Goal: Task Accomplishment & Management: Manage account settings

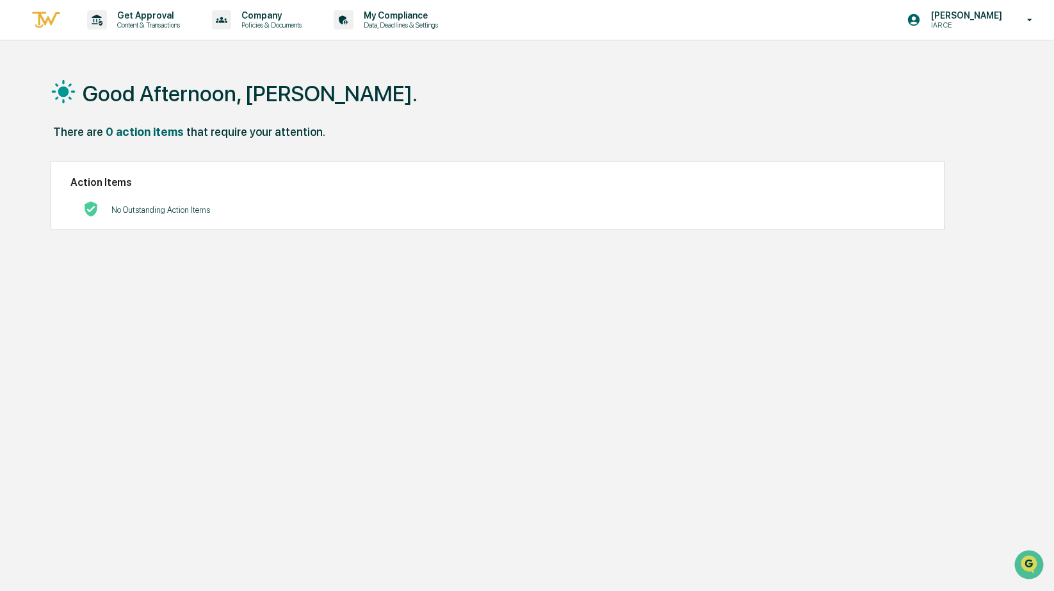
click at [321, 227] on div "Action Items No Outstanding Action Items" at bounding box center [498, 196] width 894 height 70
click at [152, 73] on div "Good Afternoon, [PERSON_NAME]." at bounding box center [525, 93] width 949 height 64
click at [776, 25] on div "[PERSON_NAME] IAR CE" at bounding box center [974, 20] width 160 height 40
click at [699, 92] on div at bounding box center [527, 295] width 1054 height 591
click at [208, 202] on div "No Outstanding Action Items" at bounding box center [160, 210] width 99 height 26
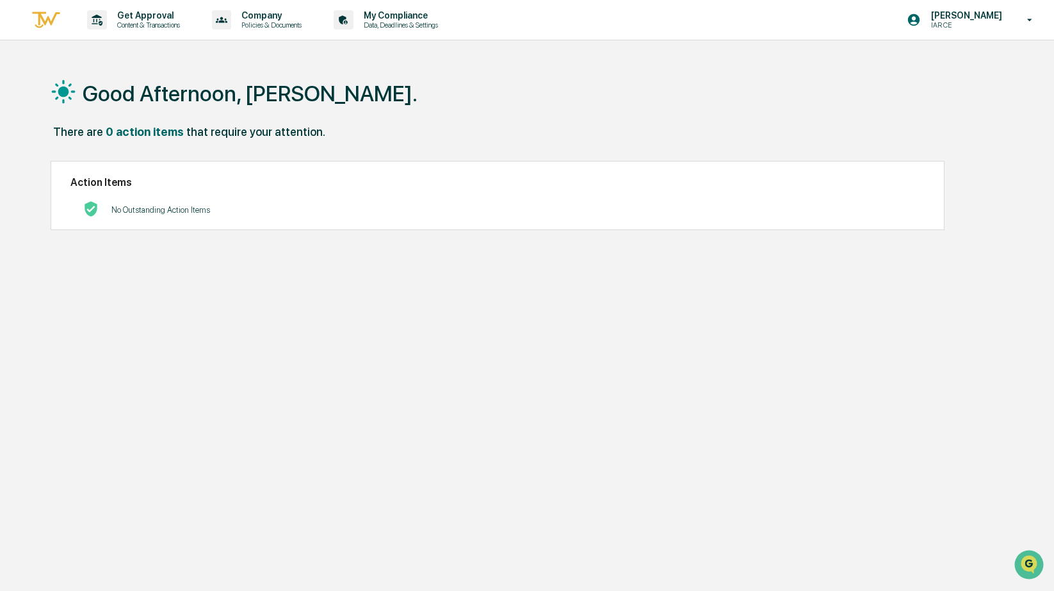
click at [132, 213] on p "No Outstanding Action Items" at bounding box center [160, 210] width 99 height 10
click at [234, 142] on div "There are 0 action items that require your attention." at bounding box center [525, 138] width 949 height 26
click at [180, 86] on h1 "Good Afternoon, [PERSON_NAME]." at bounding box center [250, 94] width 335 height 26
click at [283, 206] on div "No Outstanding Action Items" at bounding box center [497, 210] width 854 height 26
click at [418, 24] on p "Data, Deadlines & Settings" at bounding box center [399, 24] width 91 height 9
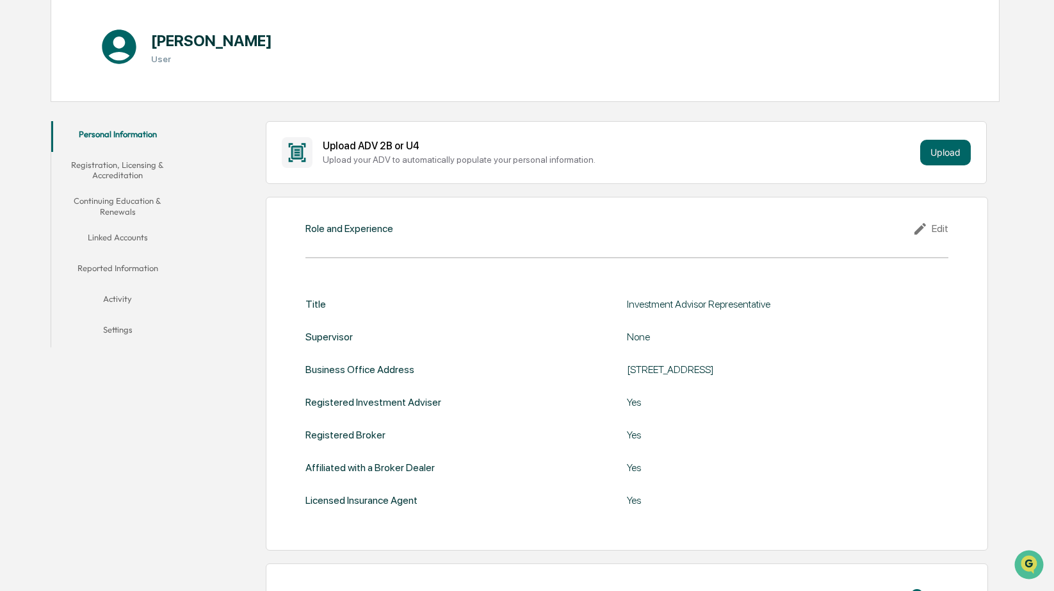
scroll to position [47, 0]
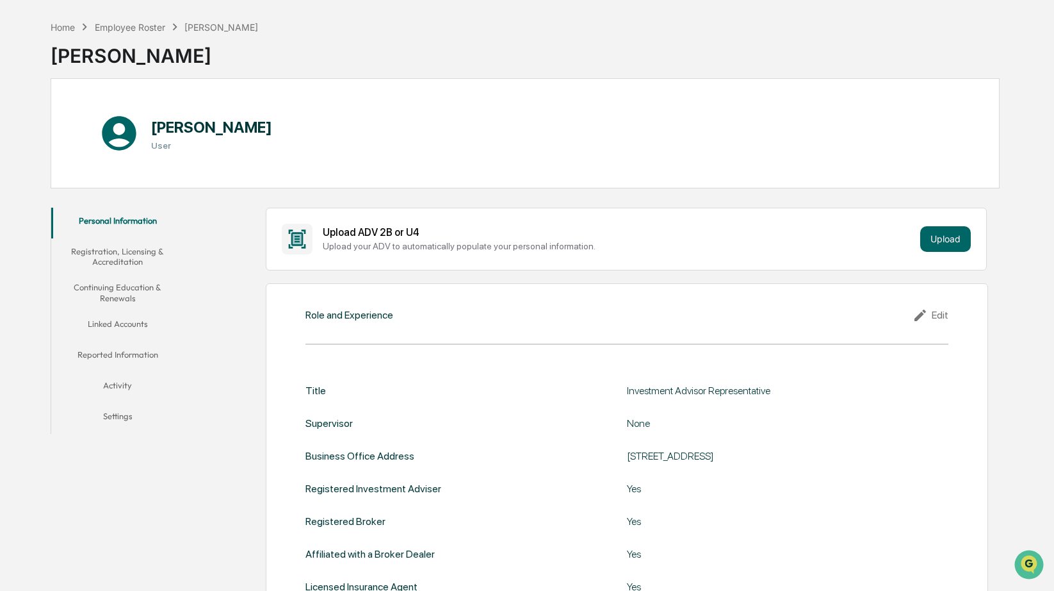
click at [140, 247] on button "Registration, Licensing & Accreditation" at bounding box center [117, 256] width 132 height 37
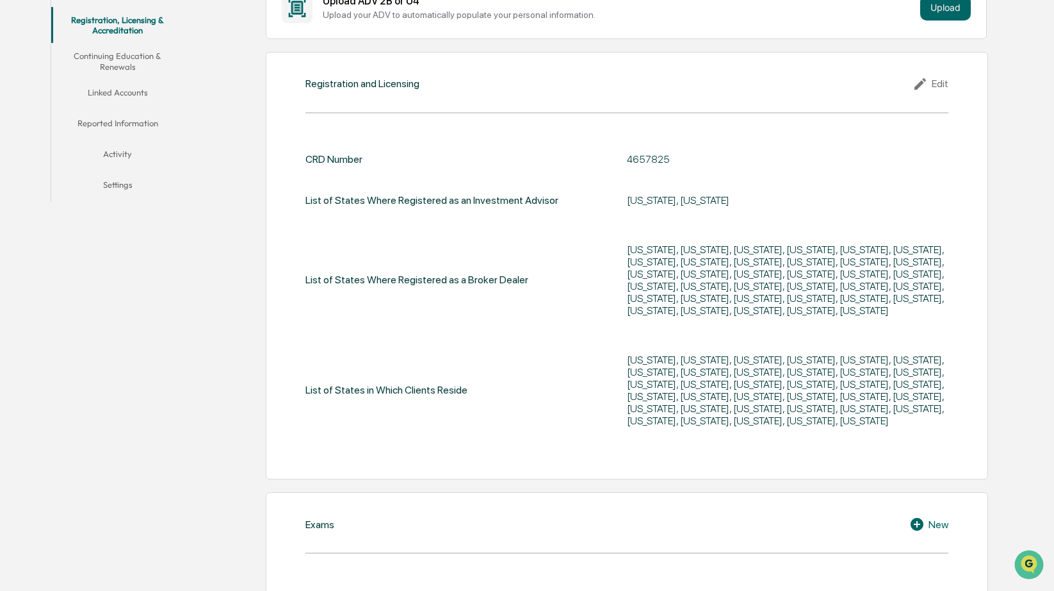
scroll to position [160, 0]
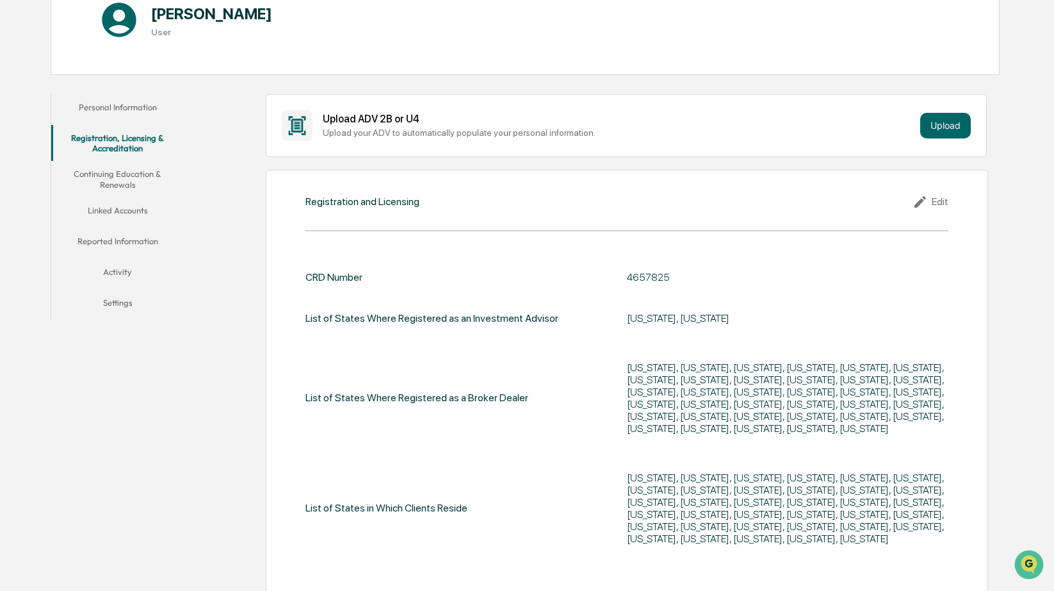
click at [124, 174] on button "Continuing Education & Renewals" at bounding box center [117, 179] width 132 height 37
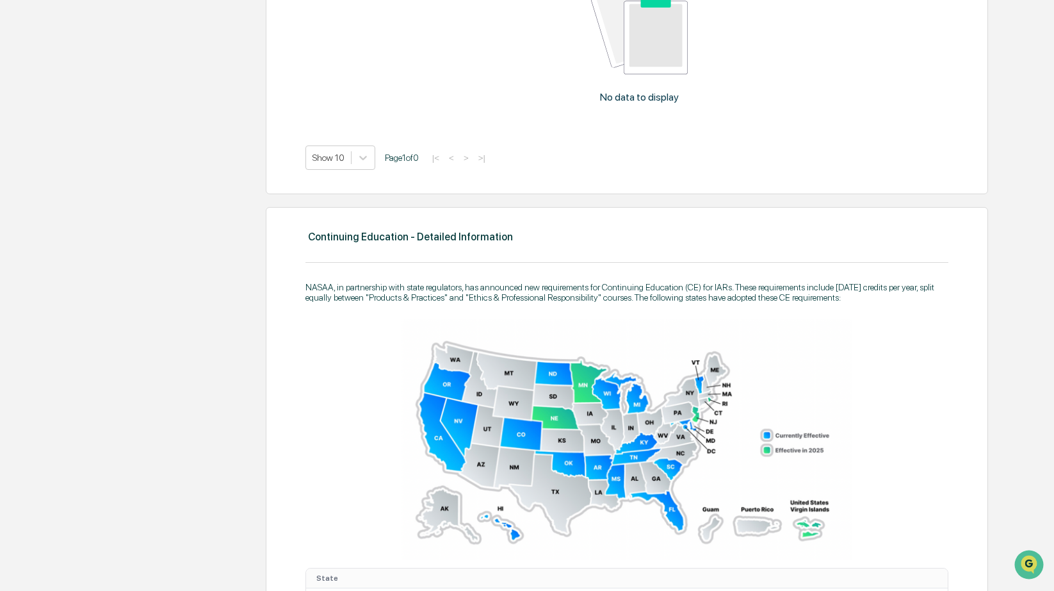
scroll to position [532, 0]
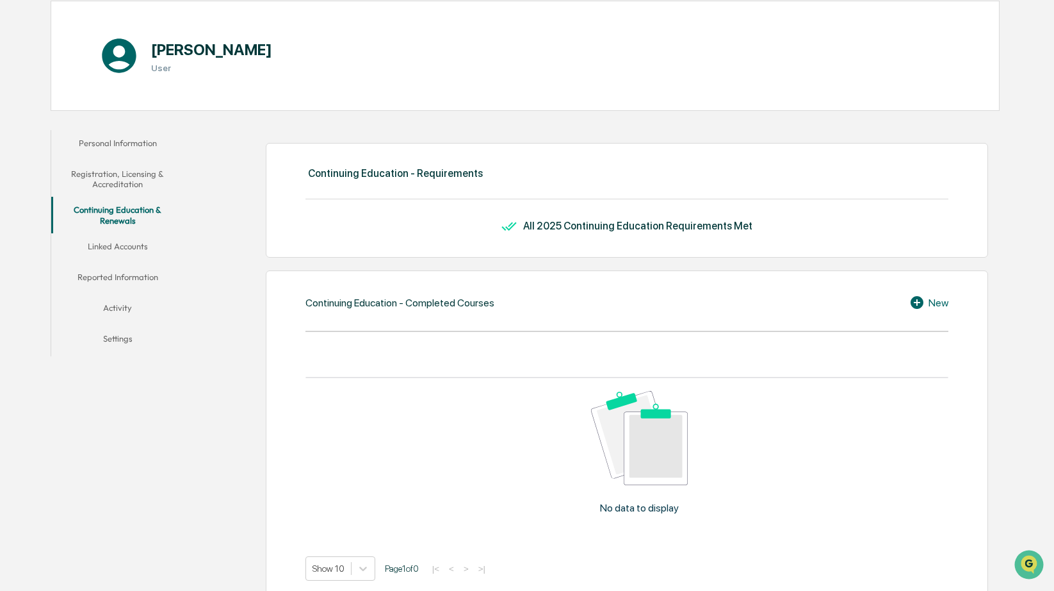
click at [125, 244] on button "Linked Accounts" at bounding box center [117, 248] width 132 height 31
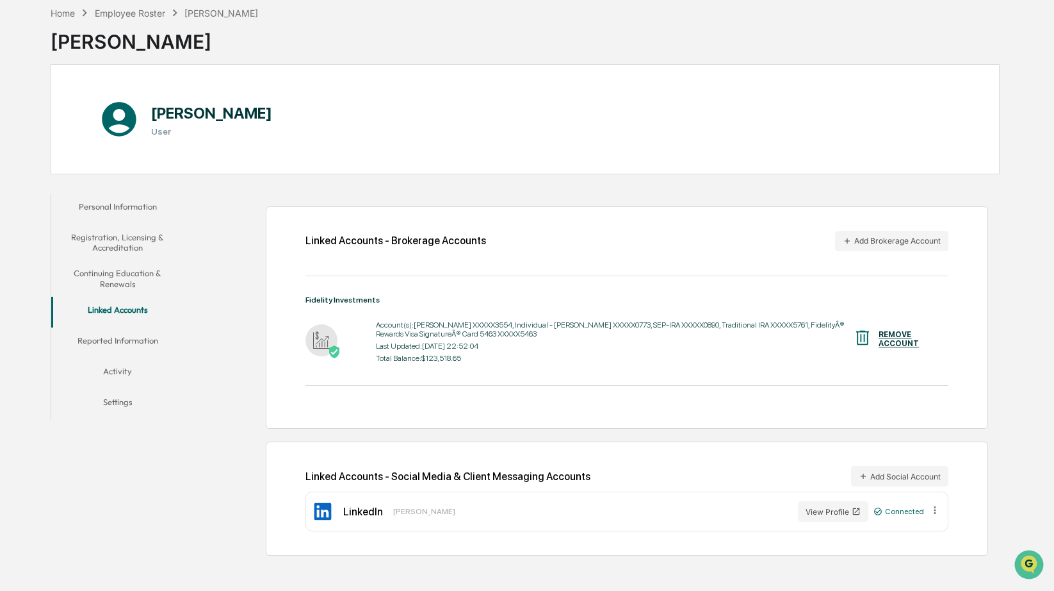
click at [139, 338] on button "Reported Information" at bounding box center [117, 342] width 132 height 31
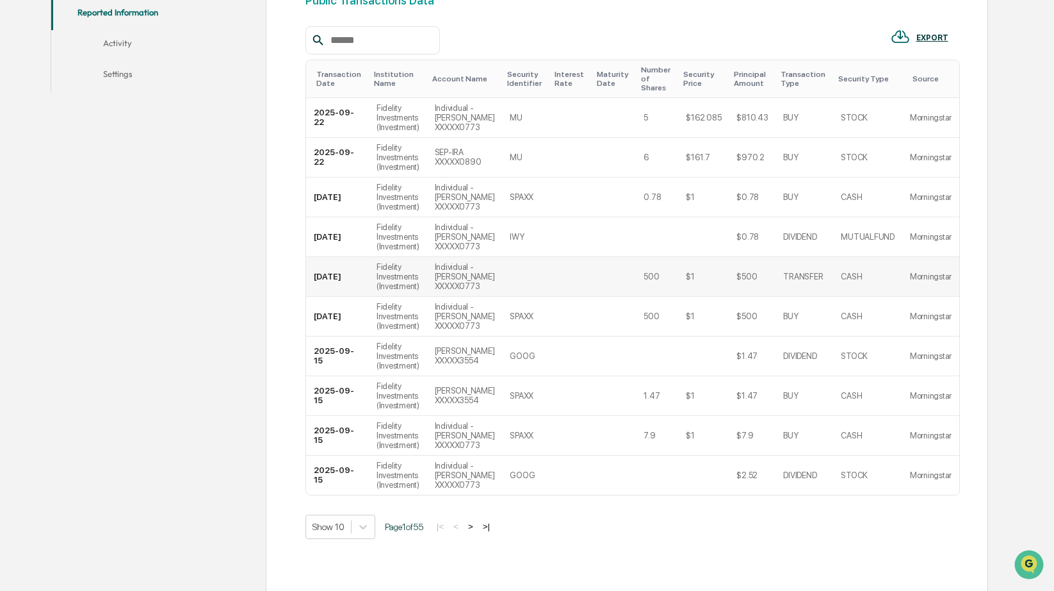
scroll to position [432, 0]
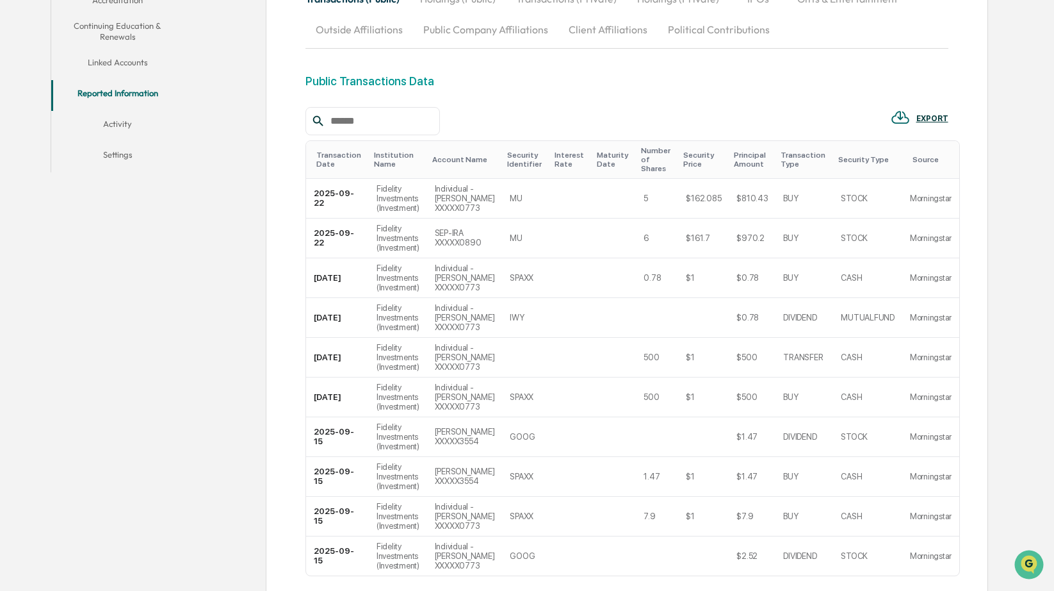
click at [112, 117] on button "Activity" at bounding box center [117, 126] width 132 height 31
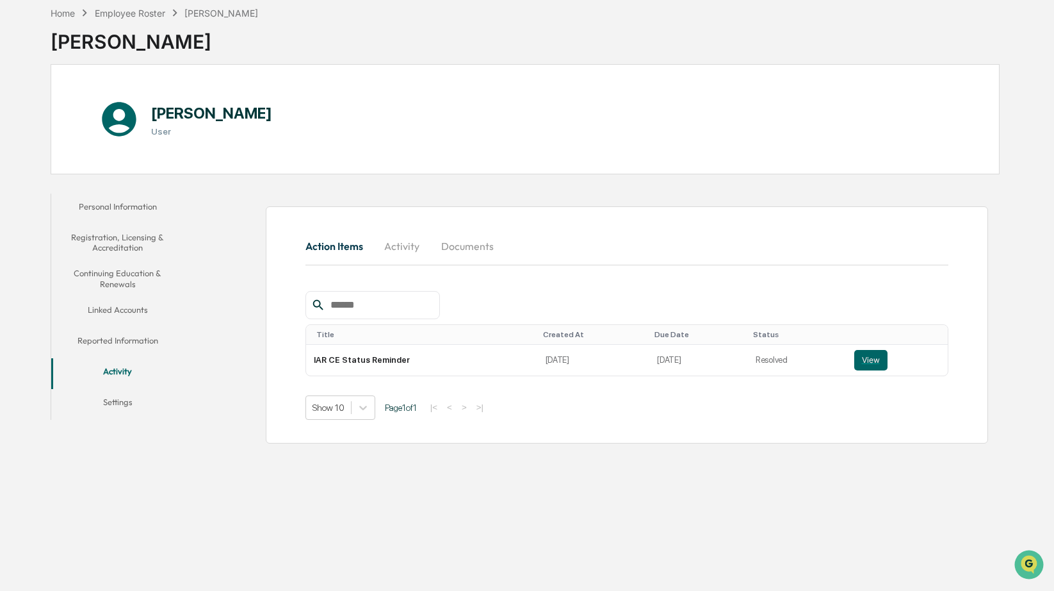
click at [113, 402] on button "Settings" at bounding box center [117, 404] width 132 height 31
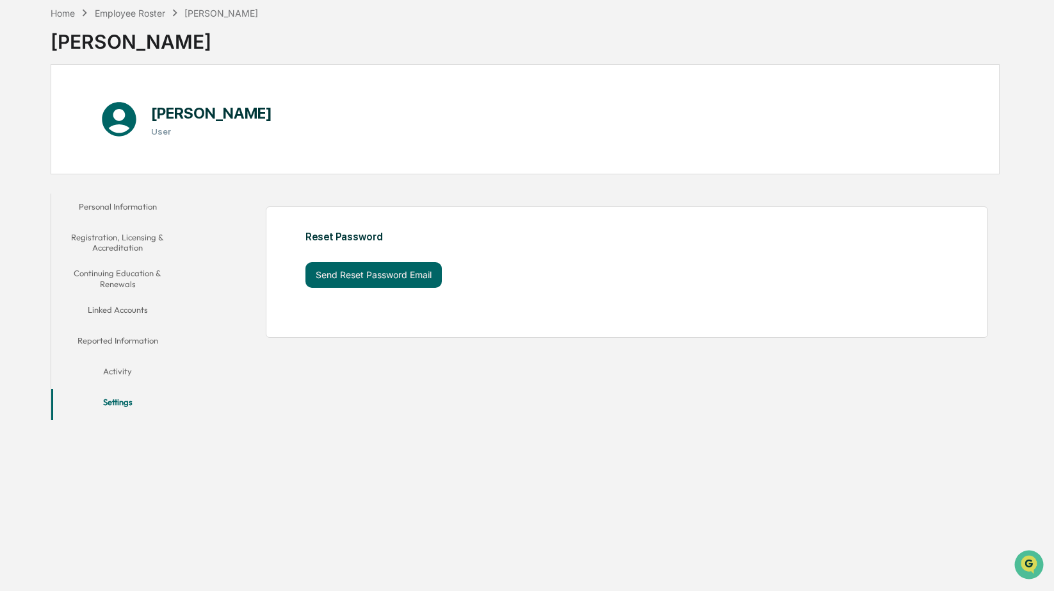
click at [138, 204] on button "Personal Information" at bounding box center [117, 208] width 132 height 31
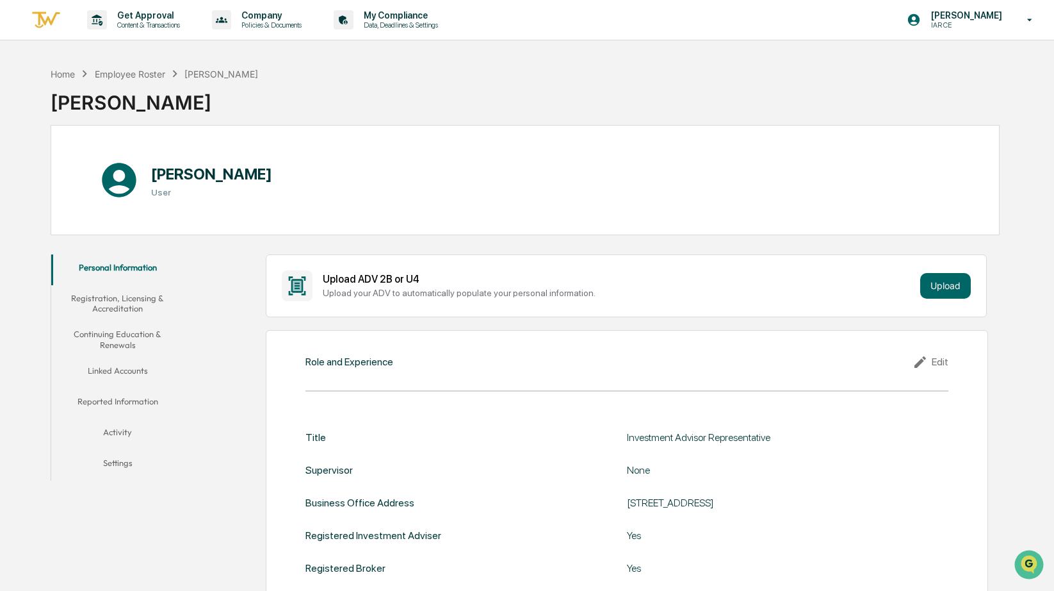
click at [280, 19] on p "Company" at bounding box center [269, 15] width 77 height 10
click at [464, 90] on div at bounding box center [527, 295] width 1054 height 591
click at [414, 90] on div "Home Employee Roster [PERSON_NAME] [PERSON_NAME]" at bounding box center [525, 93] width 949 height 64
click at [174, 14] on p "Get Approval" at bounding box center [146, 15] width 79 height 10
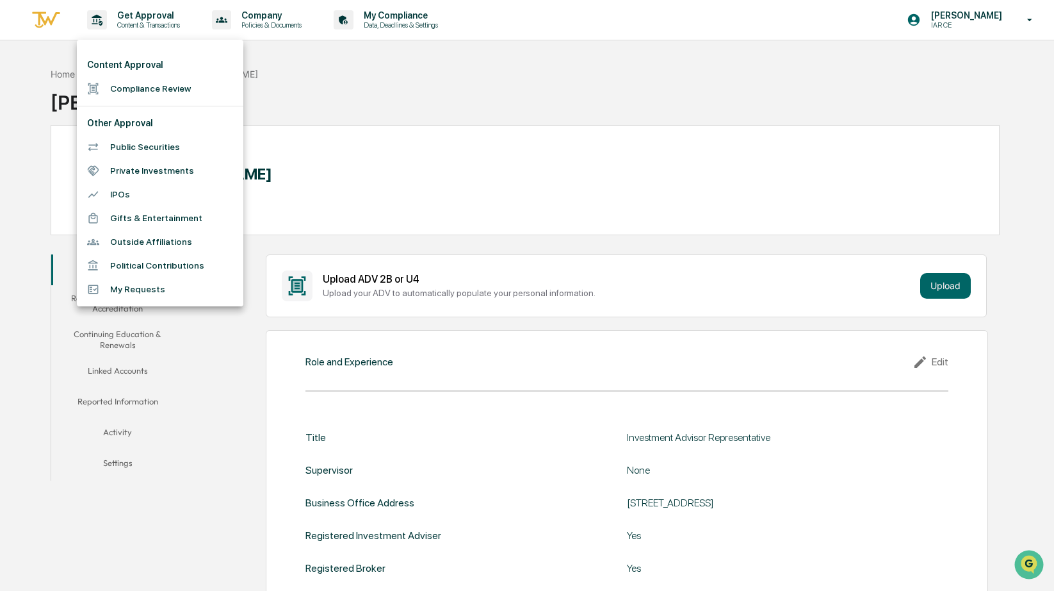
click at [374, 19] on div at bounding box center [527, 295] width 1054 height 591
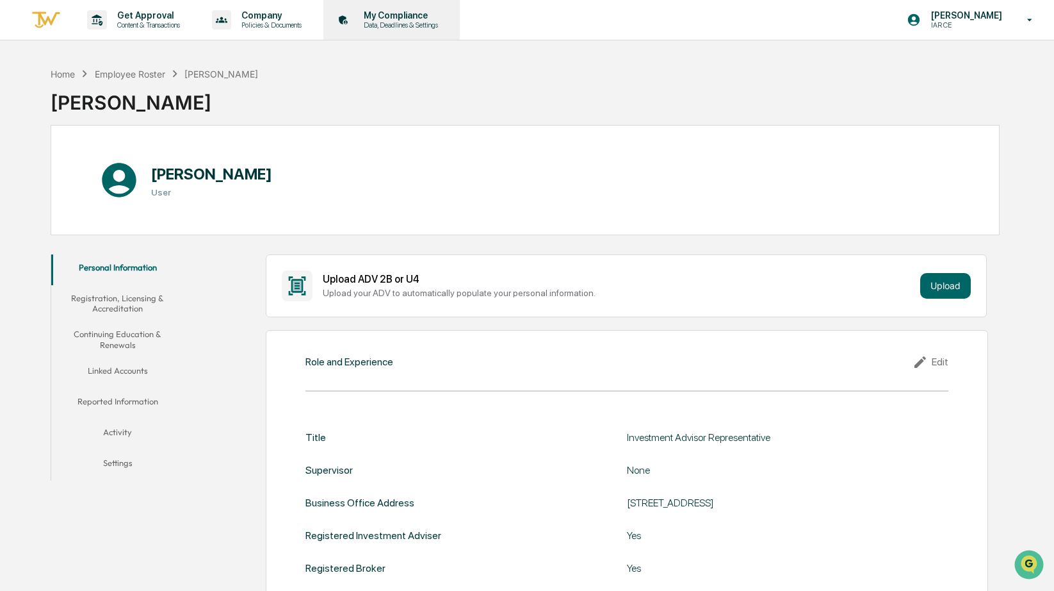
click at [430, 20] on div "My Compliance Data, Deadlines & Settings" at bounding box center [399, 19] width 91 height 19
